Goal: Task Accomplishment & Management: Manage account settings

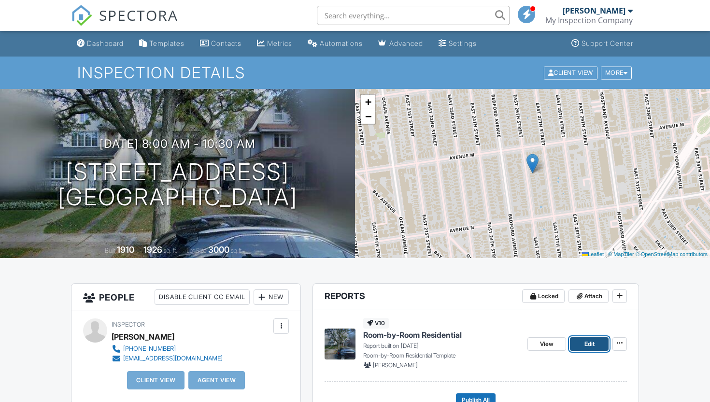
click at [598, 338] on link "Edit" at bounding box center [589, 344] width 39 height 14
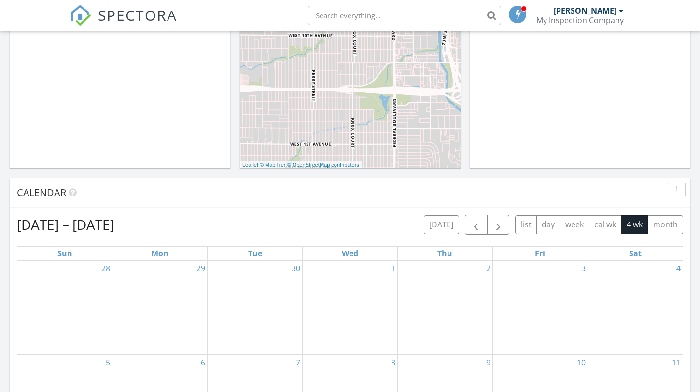
scroll to position [249, 0]
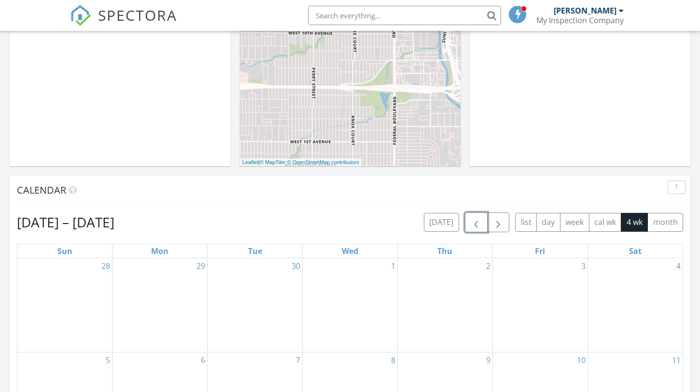
click at [472, 216] on button "button" at bounding box center [476, 222] width 23 height 20
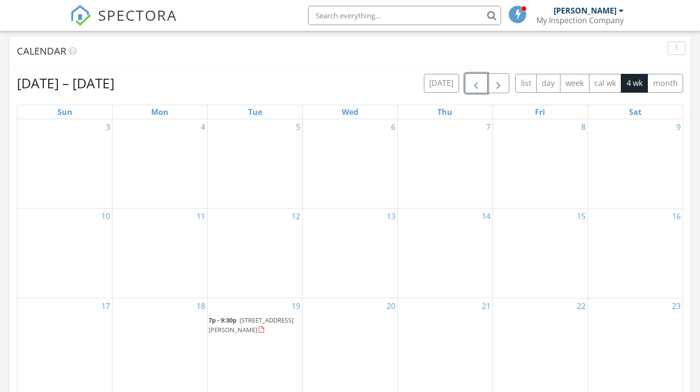
scroll to position [384, 0]
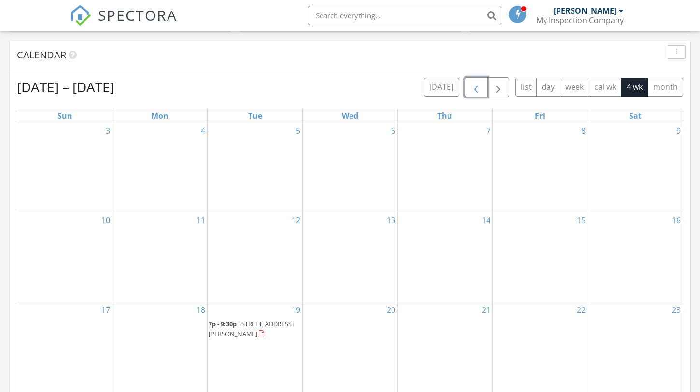
click at [477, 95] on button "button" at bounding box center [476, 87] width 23 height 20
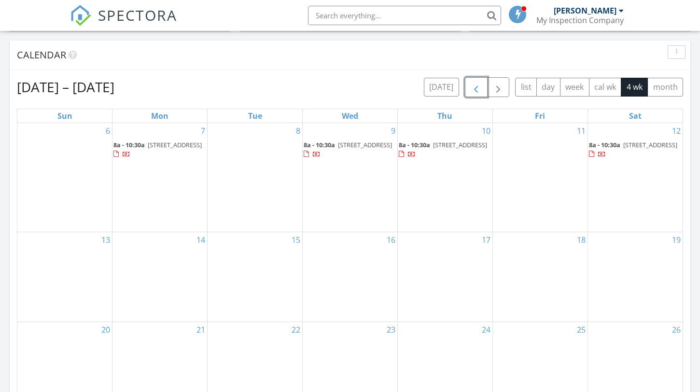
click at [477, 95] on button "button" at bounding box center [476, 87] width 23 height 20
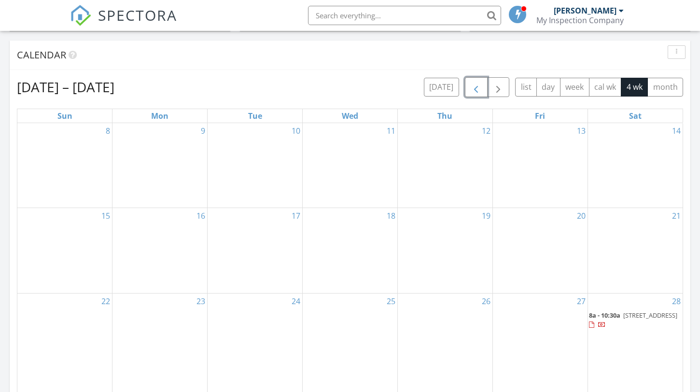
click at [610, 311] on span "8a - 10:30a" at bounding box center [604, 315] width 31 height 9
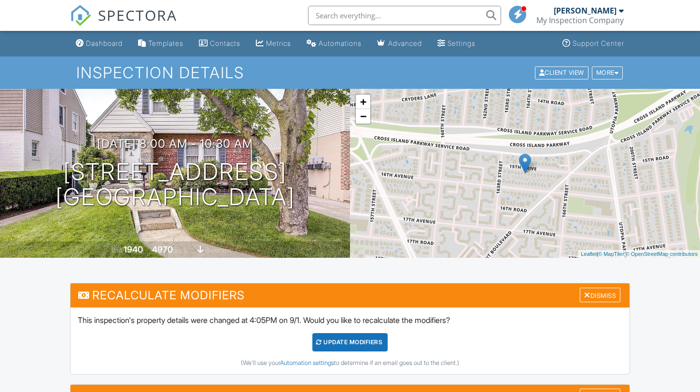
drag, startPoint x: 592, startPoint y: 303, endPoint x: 560, endPoint y: 299, distance: 33.1
click at [560, 299] on h3 "Recalculate Modifiers Dismiss" at bounding box center [349, 295] width 559 height 24
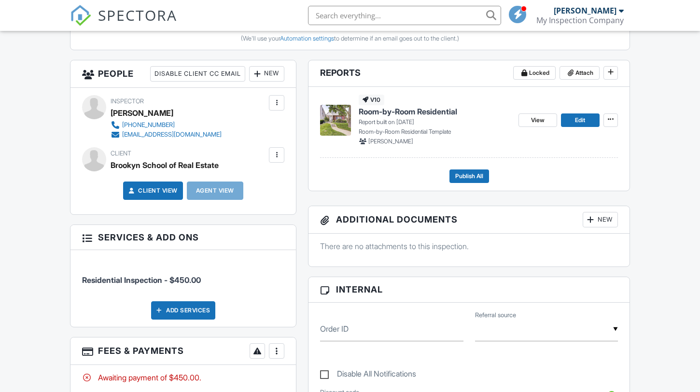
scroll to position [427, 0]
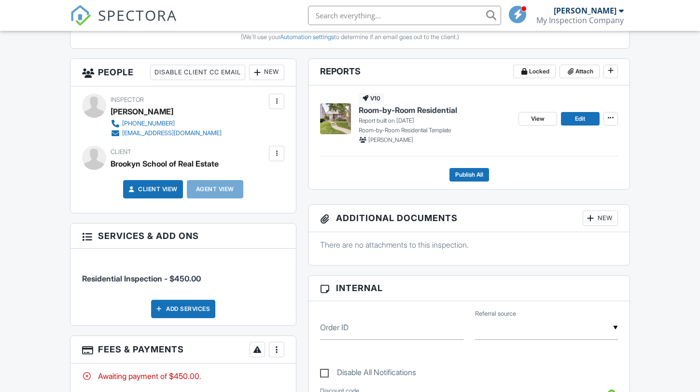
click at [340, 116] on img at bounding box center [335, 118] width 31 height 31
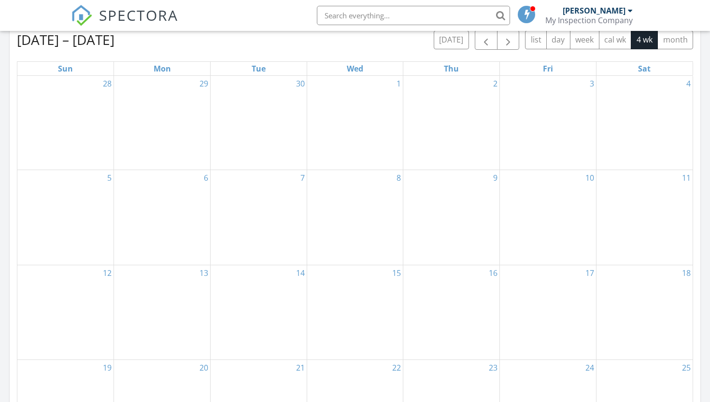
scroll to position [356, 0]
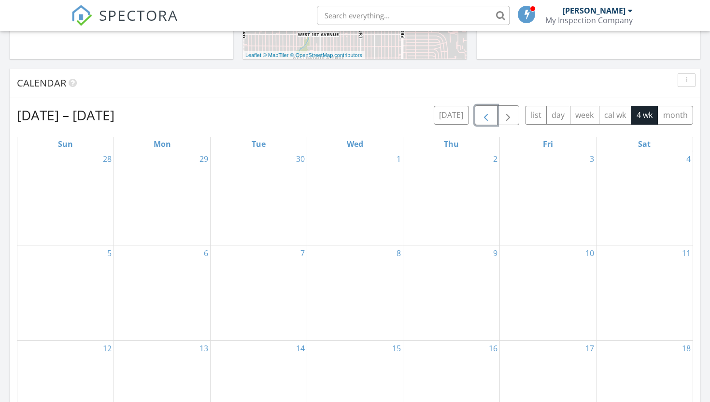
click at [487, 113] on span "button" at bounding box center [486, 116] width 12 height 12
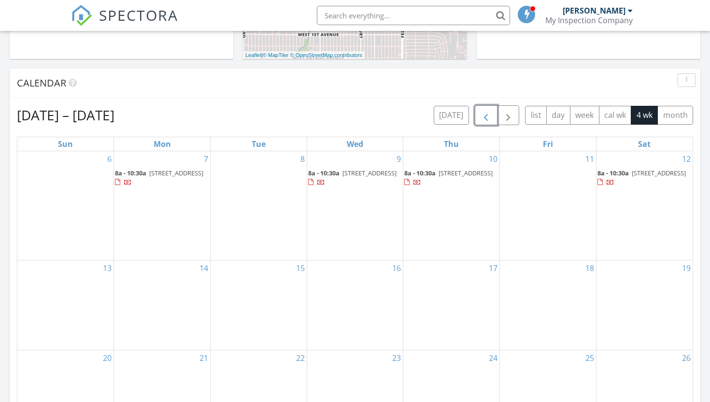
scroll to position [361, 0]
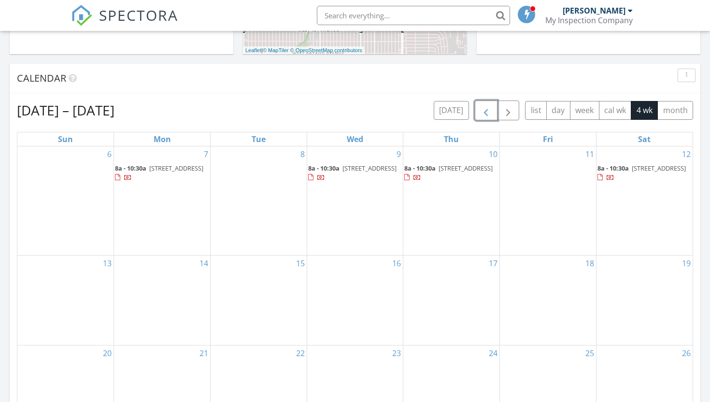
click at [486, 115] on span "button" at bounding box center [486, 111] width 12 height 12
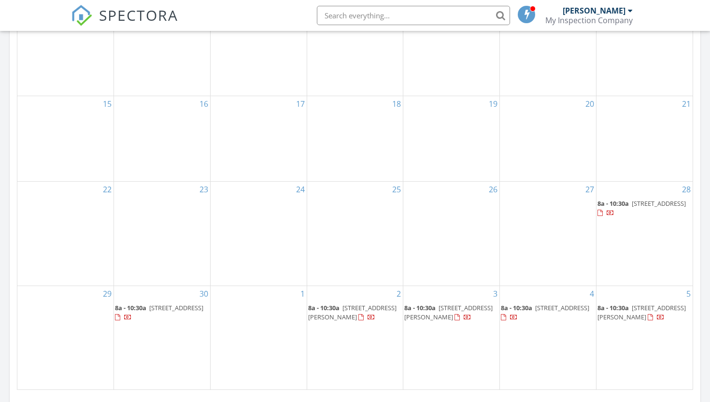
scroll to position [497, 0]
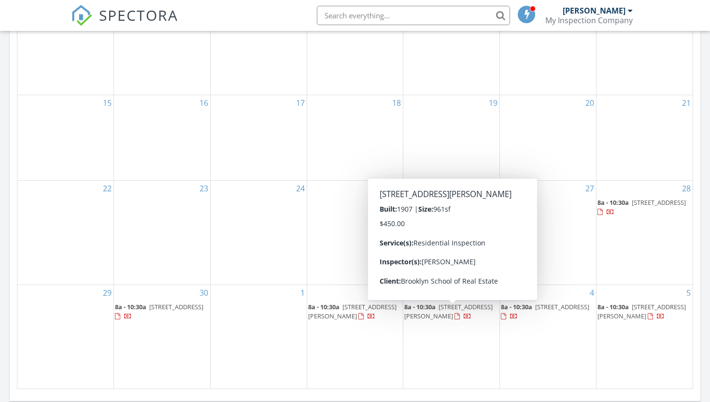
click at [443, 317] on span "8a - 10:30a 95 Park Ave, Roosevelt 11575" at bounding box center [451, 311] width 94 height 19
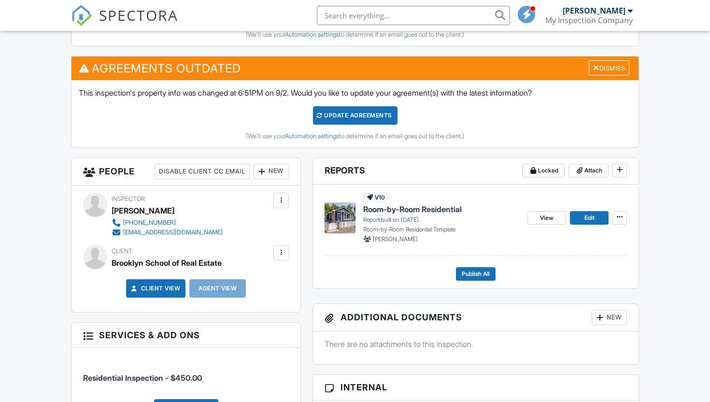
scroll to position [336, 0]
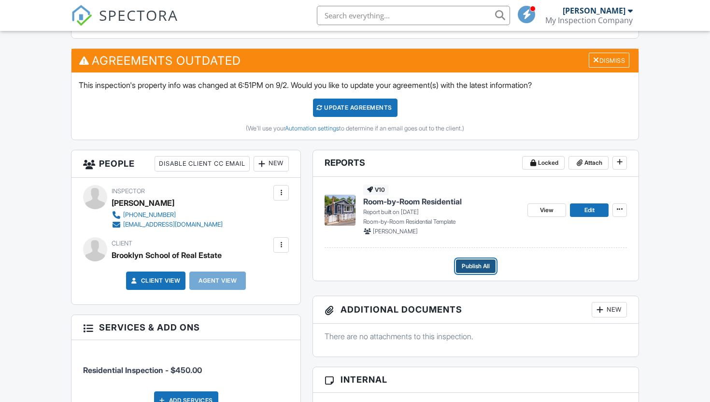
click at [473, 264] on span "Publish All" at bounding box center [476, 266] width 28 height 10
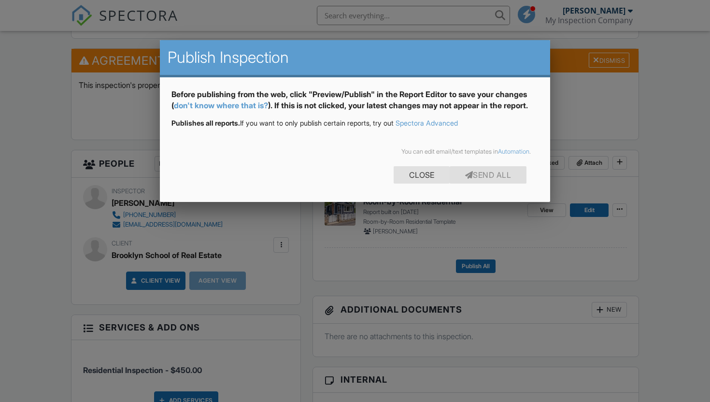
click at [424, 178] on div "Close" at bounding box center [422, 174] width 56 height 17
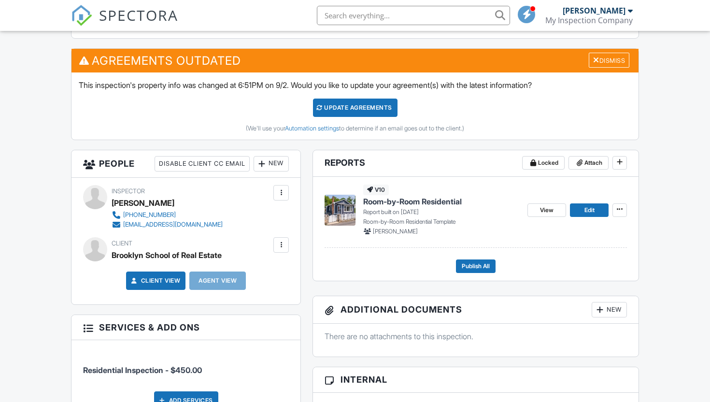
click at [338, 211] on img at bounding box center [339, 210] width 31 height 31
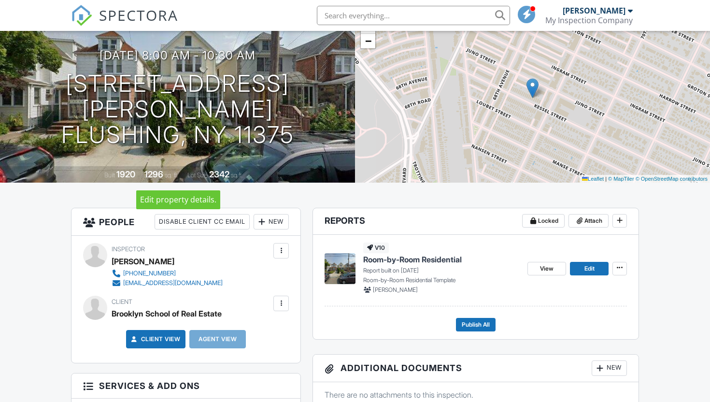
scroll to position [76, 0]
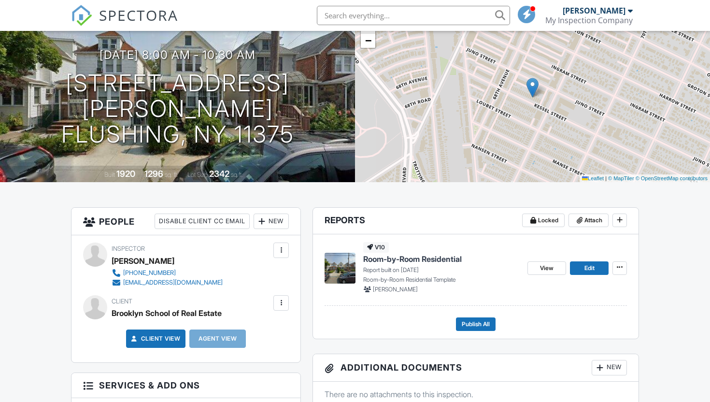
click at [339, 271] on img at bounding box center [339, 268] width 31 height 31
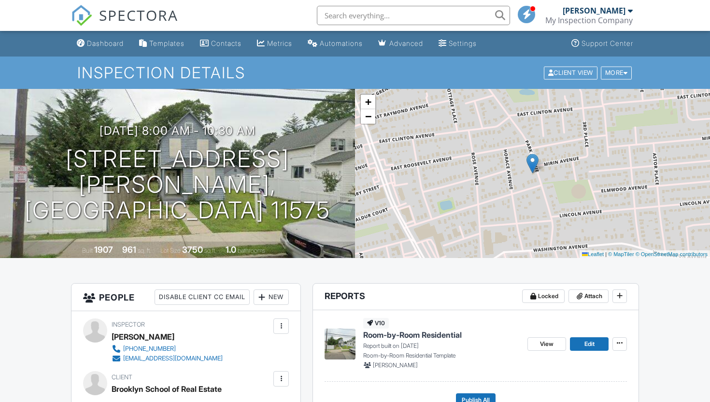
click at [346, 339] on img at bounding box center [339, 343] width 31 height 31
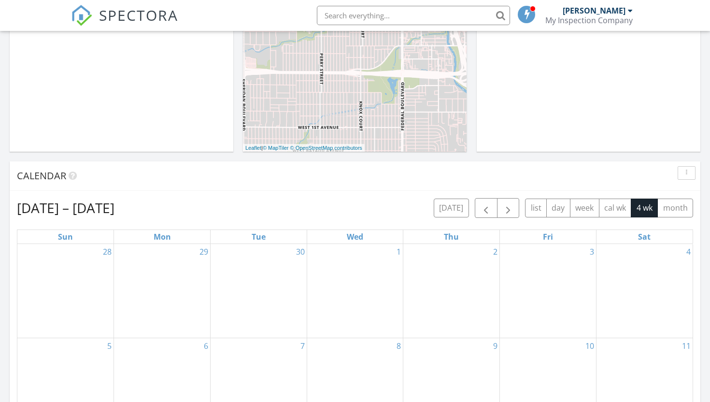
scroll to position [309, 0]
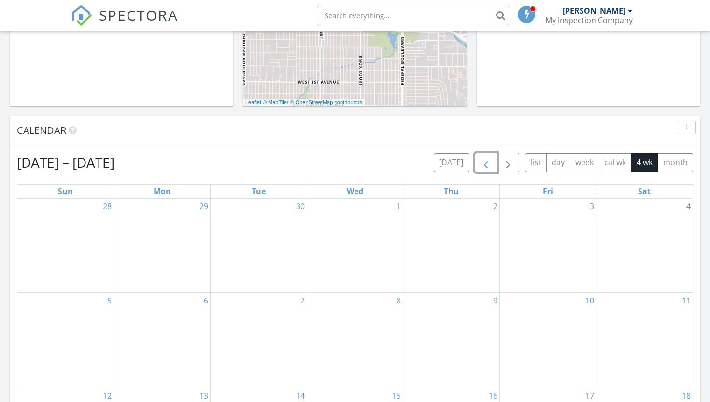
click at [487, 159] on span "button" at bounding box center [486, 163] width 12 height 12
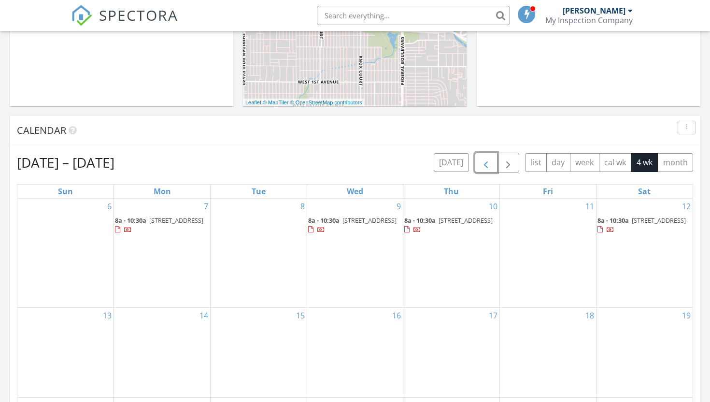
click at [487, 159] on span "button" at bounding box center [486, 163] width 12 height 12
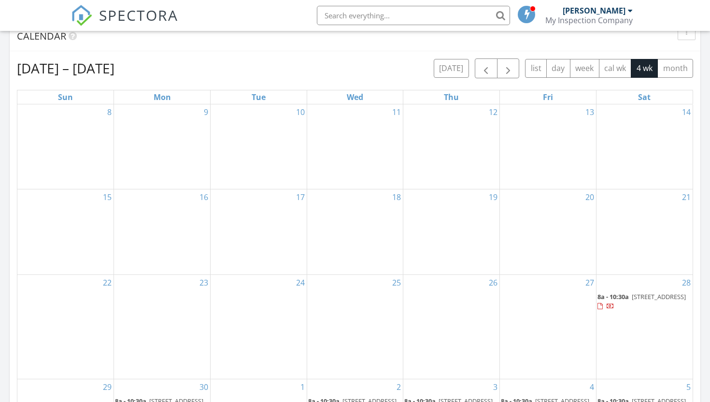
scroll to position [254, 0]
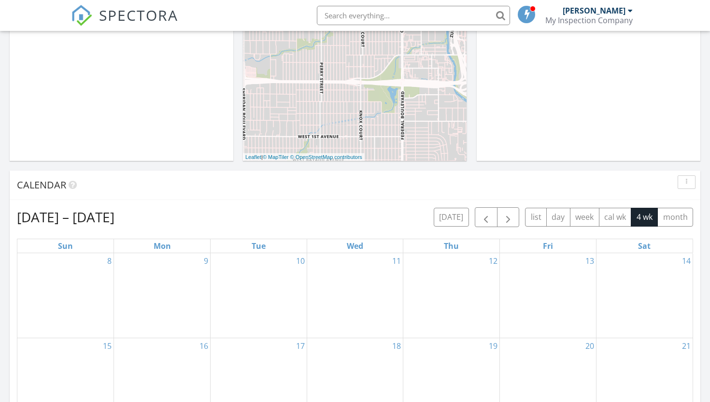
click at [519, 221] on div "today list day week cal wk 4 wk month" at bounding box center [563, 217] width 259 height 20
click at [507, 218] on span "button" at bounding box center [508, 217] width 12 height 12
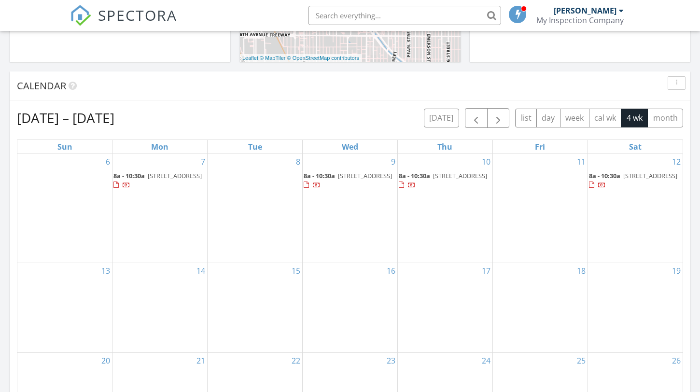
scroll to position [0, 0]
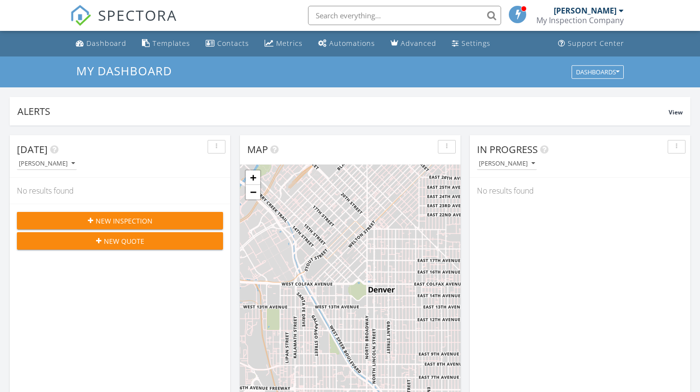
click at [618, 17] on div "My Inspection Company" at bounding box center [579, 20] width 87 height 10
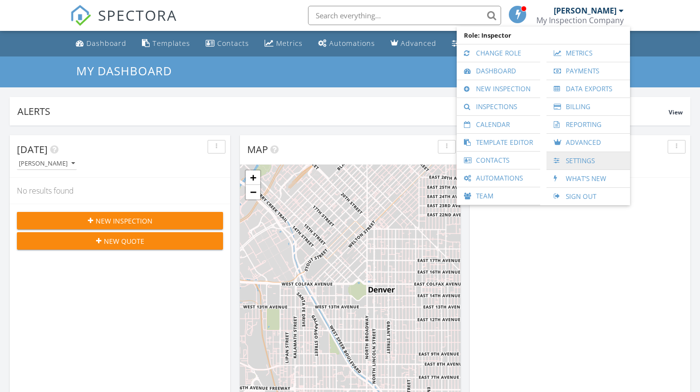
click at [578, 156] on link "Settings" at bounding box center [588, 160] width 74 height 17
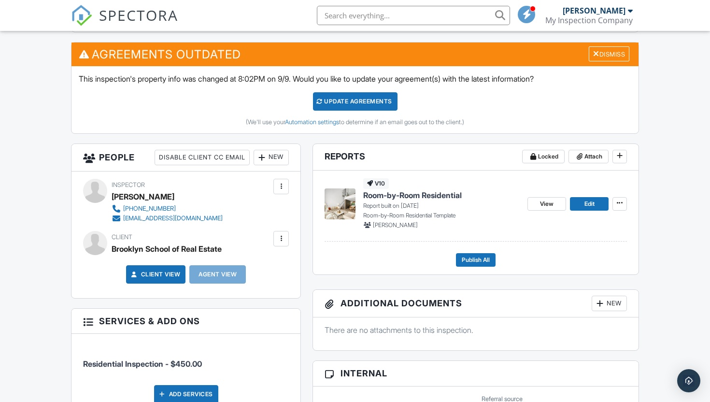
scroll to position [341, 0]
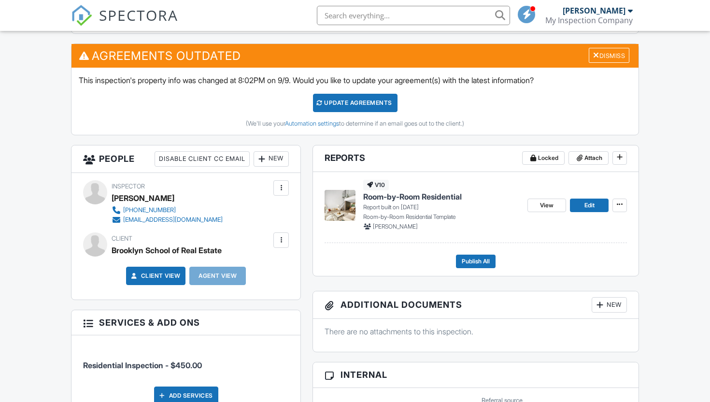
click at [335, 206] on img at bounding box center [339, 205] width 31 height 31
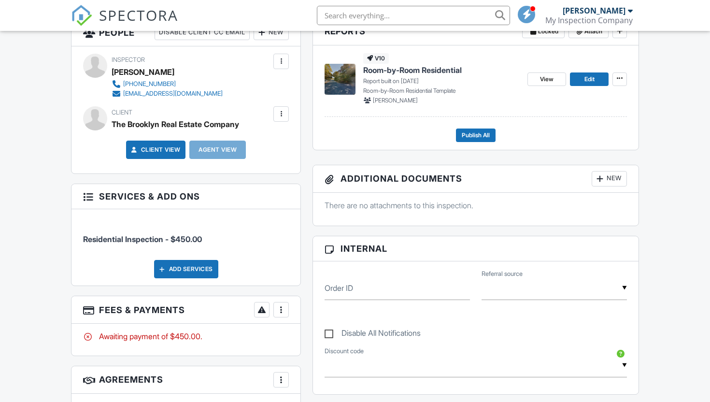
scroll to position [264, 0]
click at [342, 81] on img at bounding box center [339, 79] width 31 height 31
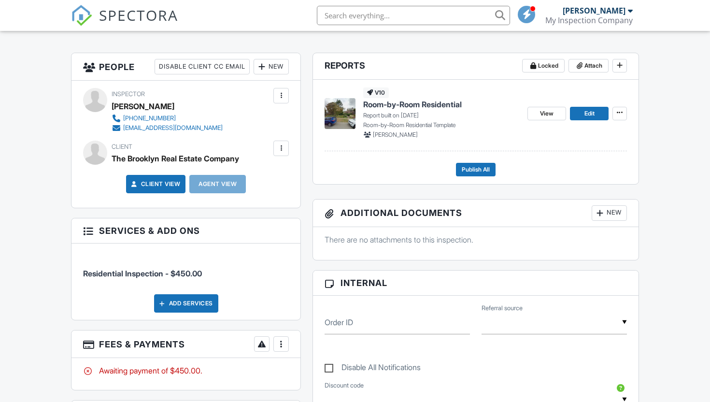
click at [344, 115] on img at bounding box center [339, 113] width 31 height 31
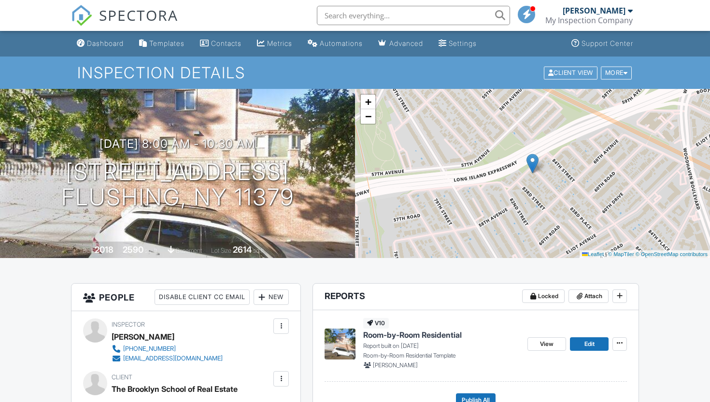
click at [341, 328] on img at bounding box center [339, 343] width 31 height 31
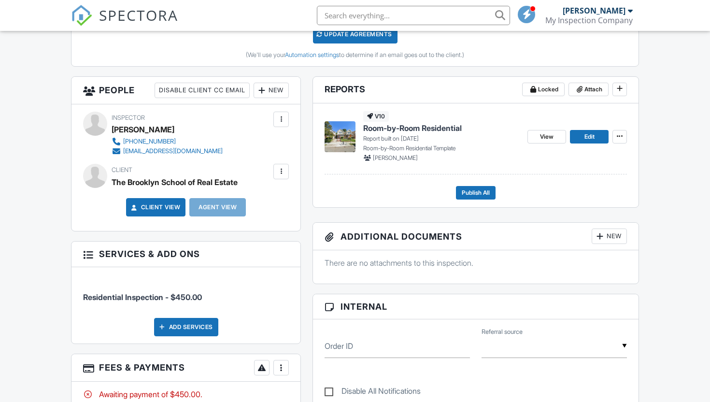
click at [352, 137] on img at bounding box center [339, 136] width 31 height 31
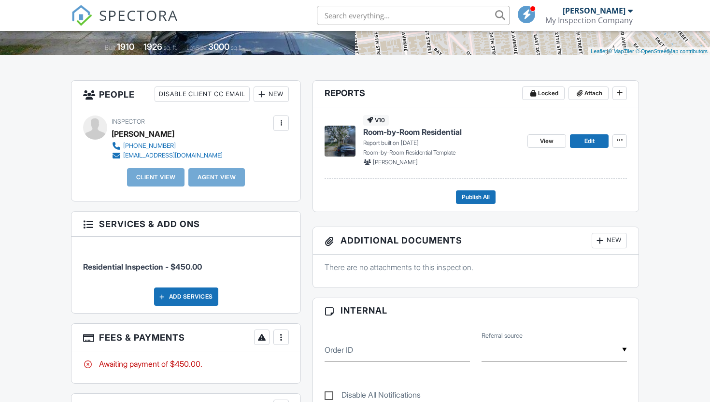
scroll to position [202, 0]
click at [334, 141] on img at bounding box center [339, 141] width 31 height 31
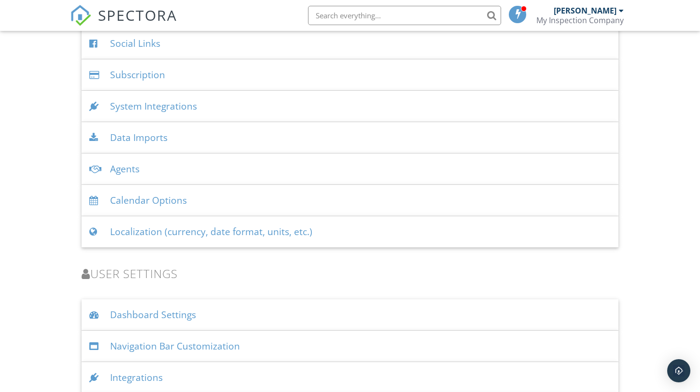
scroll to position [1217, 0]
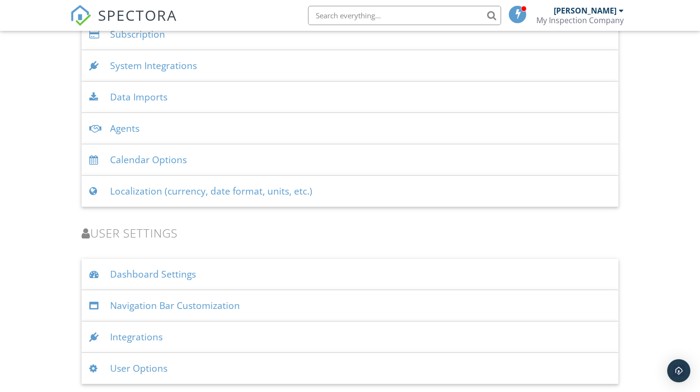
click at [218, 365] on div "User Options" at bounding box center [350, 368] width 537 height 31
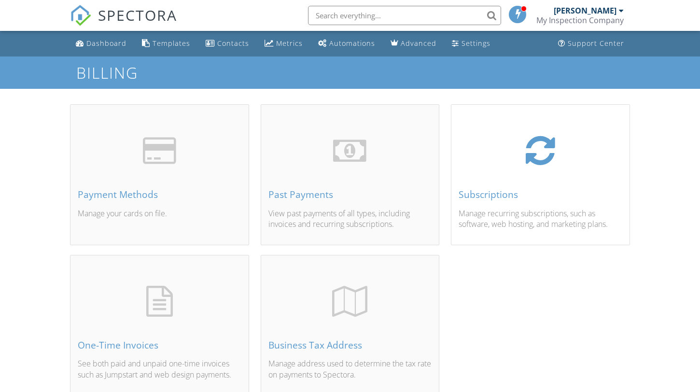
click at [470, 158] on div at bounding box center [541, 150] width 164 height 31
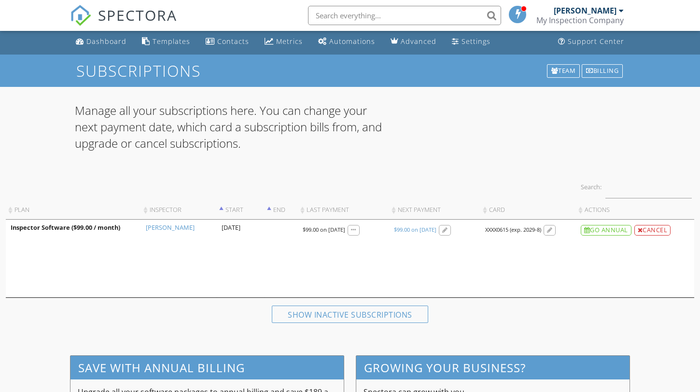
scroll to position [3, 0]
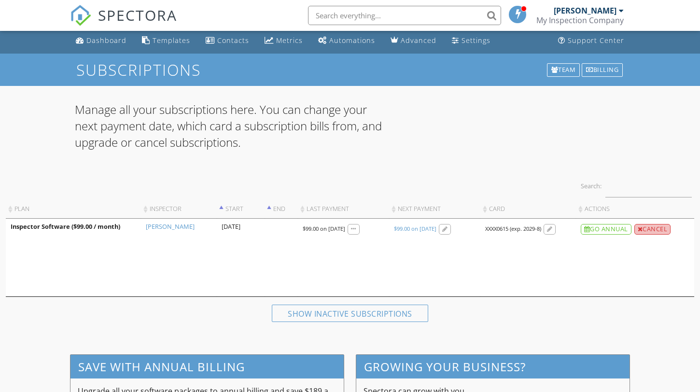
click at [666, 233] on div "Cancel" at bounding box center [652, 229] width 37 height 11
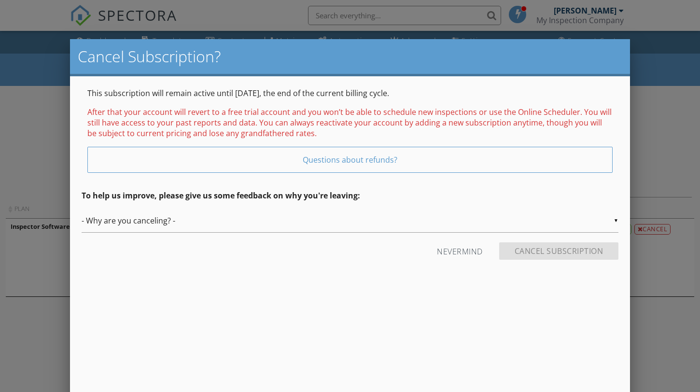
click at [369, 217] on div "▼ - Why are you canceling? - - Why are you canceling? - Temporary Being hired b…" at bounding box center [350, 221] width 537 height 24
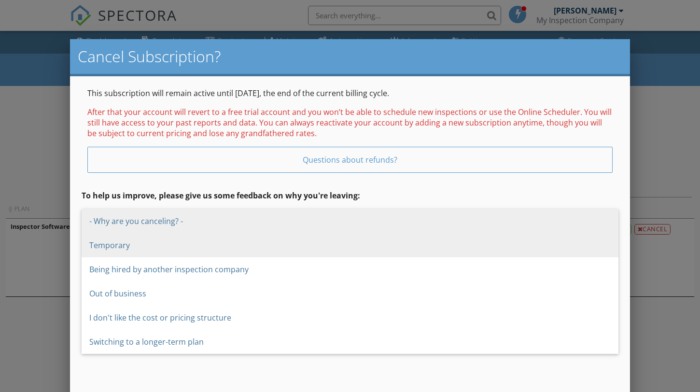
click at [323, 243] on span "Temporary" at bounding box center [350, 245] width 537 height 24
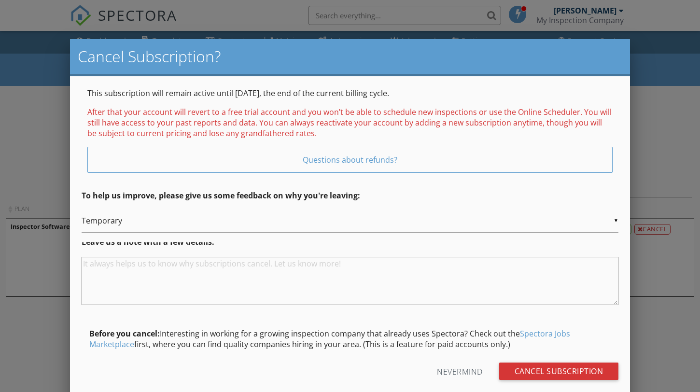
scroll to position [0, 0]
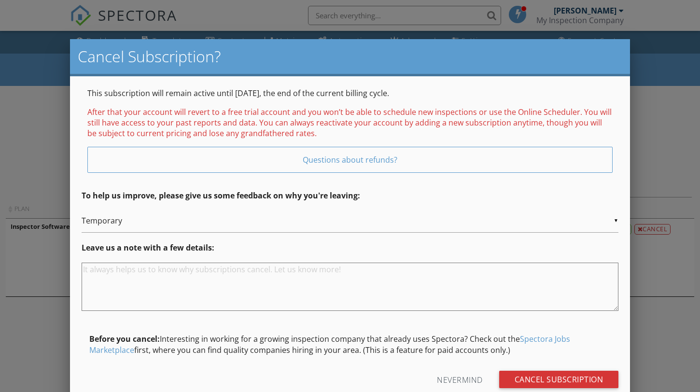
click at [304, 218] on div "▼ Temporary - Why are you canceling? - Temporary Being hired by another inspect…" at bounding box center [350, 221] width 537 height 24
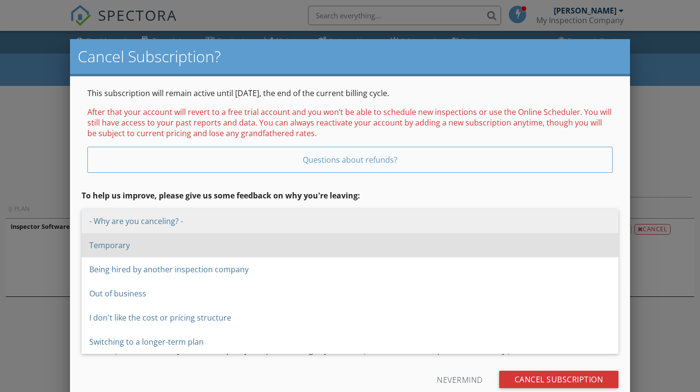
click at [228, 219] on span "- Why are you canceling? -" at bounding box center [350, 221] width 537 height 24
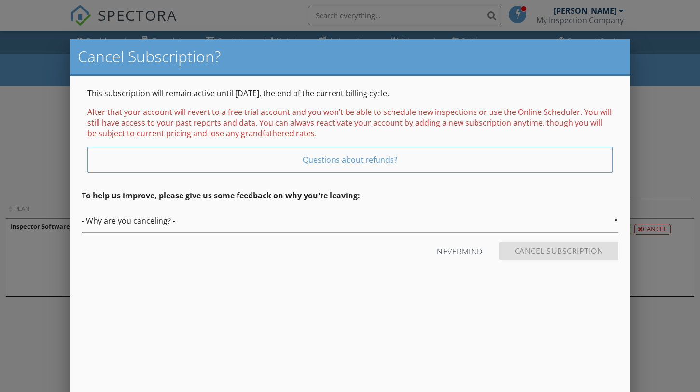
click at [522, 223] on div "▼ - Why are you canceling? - - Why are you canceling? - Temporary Being hired b…" at bounding box center [350, 221] width 537 height 24
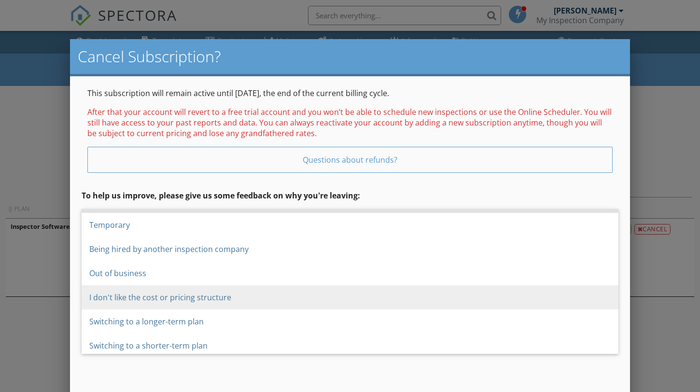
scroll to position [20, 0]
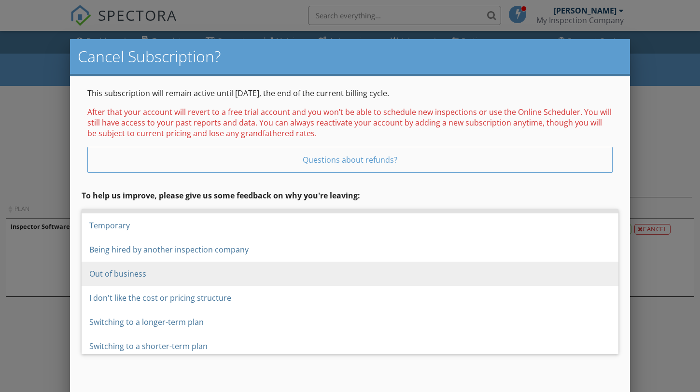
click at [432, 269] on span "Out of business" at bounding box center [350, 274] width 537 height 24
type input "Out of business"
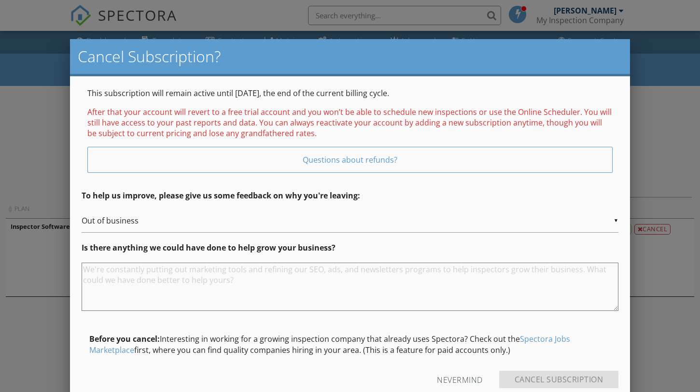
scroll to position [0, 0]
click at [431, 273] on textarea at bounding box center [350, 287] width 537 height 48
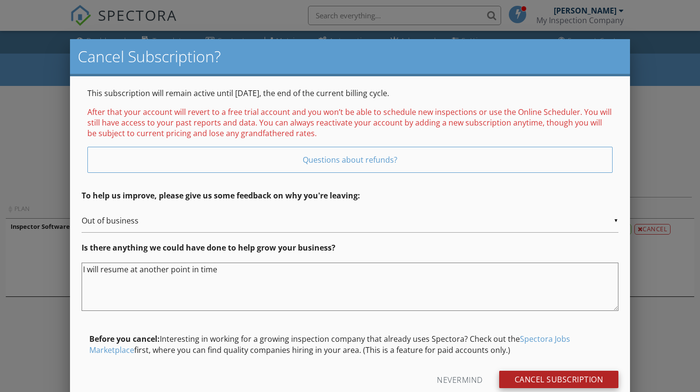
type textarea "I will resume at another point in time"
click at [577, 376] on input "Cancel Subscription" at bounding box center [559, 379] width 120 height 17
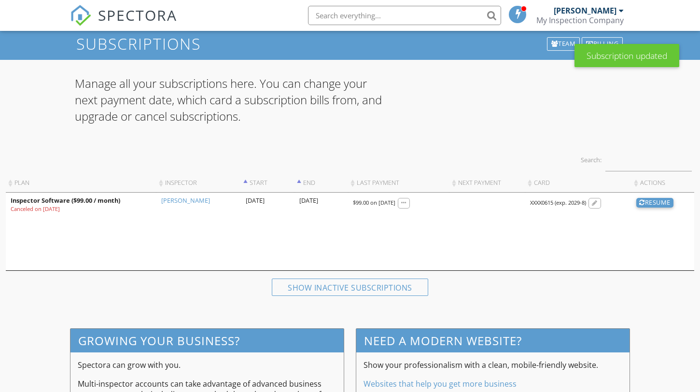
scroll to position [30, 0]
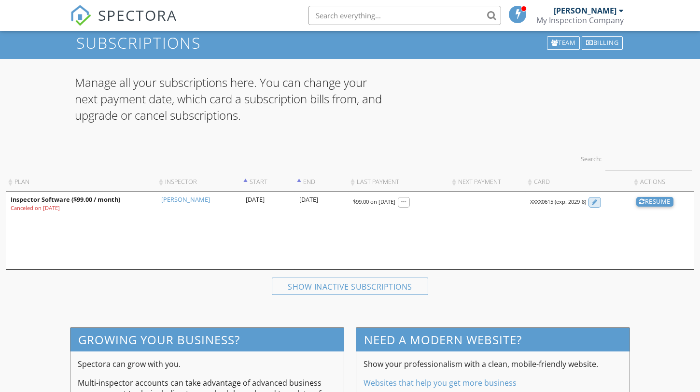
click at [597, 200] on div at bounding box center [595, 202] width 6 height 6
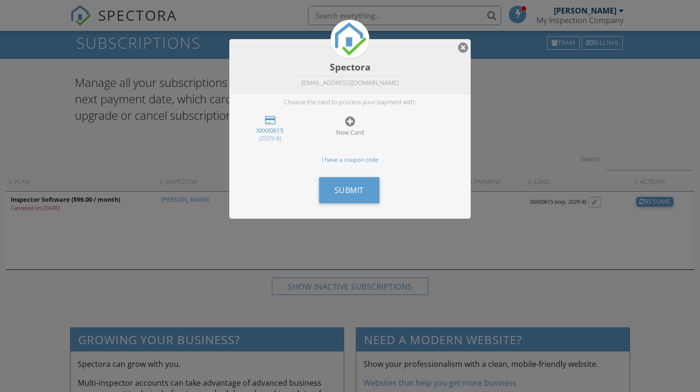
click at [465, 50] on div at bounding box center [463, 48] width 10 height 12
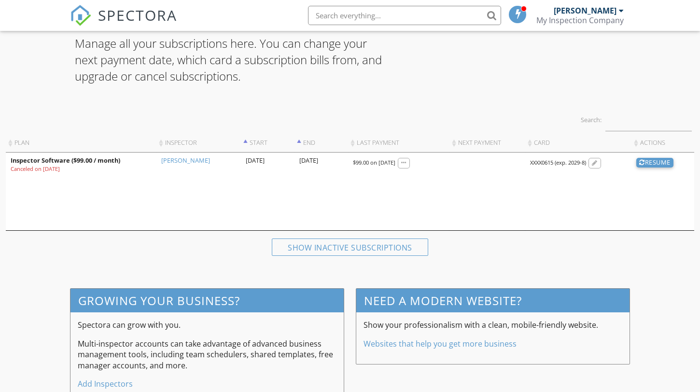
scroll to position [70, 0]
click at [307, 243] on div "Show inactive subscriptions" at bounding box center [350, 246] width 156 height 17
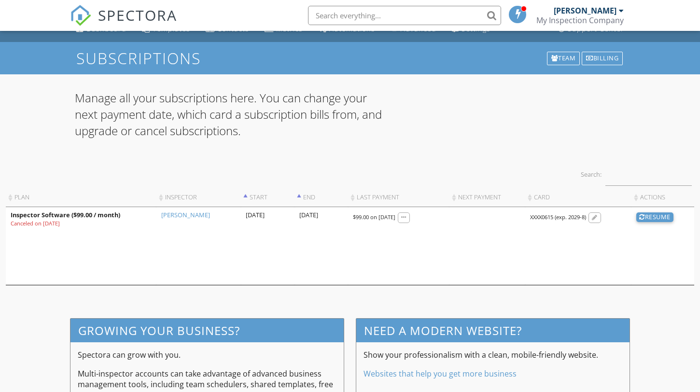
scroll to position [0, 0]
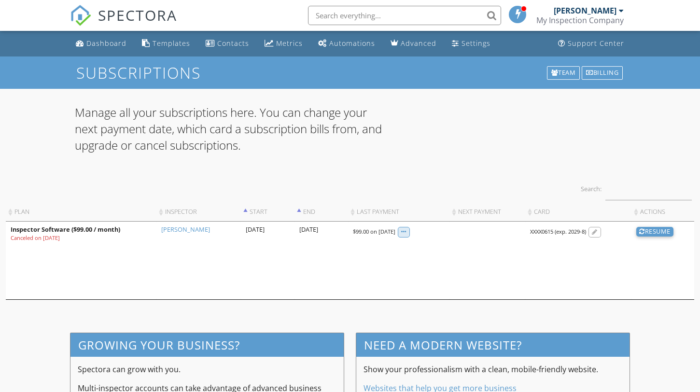
click at [407, 231] on div at bounding box center [403, 232] width 5 height 6
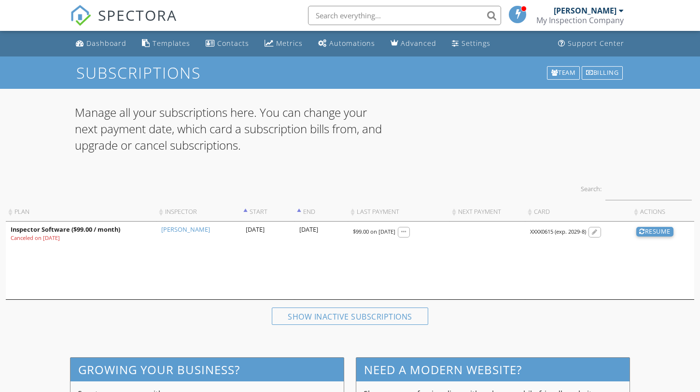
click at [310, 232] on td "[DATE] 00:00 09/28/2025" at bounding box center [322, 261] width 54 height 78
click at [597, 234] on div at bounding box center [595, 232] width 6 height 6
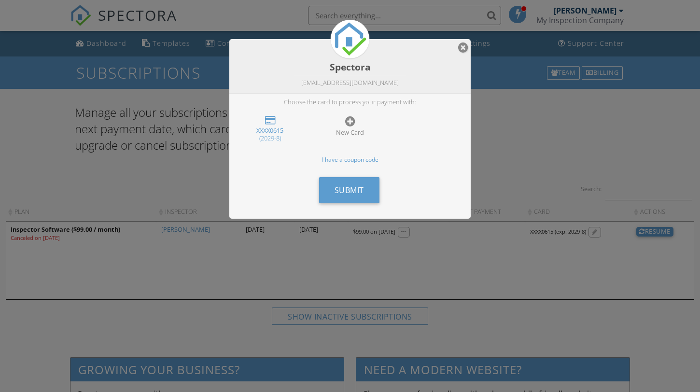
click at [275, 123] on div "XXXX0615 (2029-8)" at bounding box center [270, 129] width 69 height 38
click at [273, 131] on div "XXXX0615" at bounding box center [269, 131] width 61 height 8
click at [462, 49] on div at bounding box center [463, 48] width 10 height 12
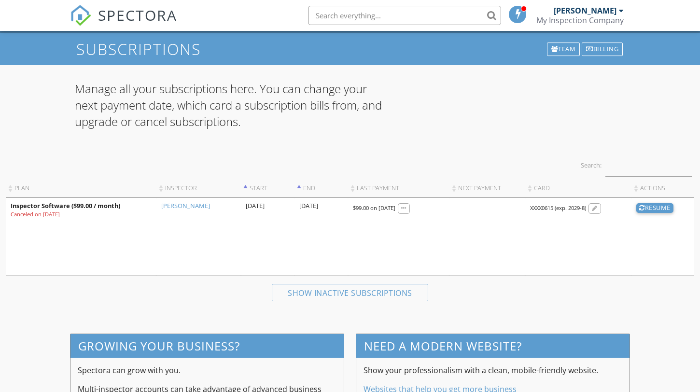
scroll to position [24, 0]
click at [458, 211] on td at bounding box center [477, 236] width 80 height 78
click at [438, 205] on td at bounding box center [477, 236] width 80 height 78
click at [487, 210] on td at bounding box center [477, 236] width 80 height 78
click at [554, 12] on div "[PERSON_NAME]" at bounding box center [585, 11] width 63 height 10
